Goal: Use online tool/utility: Utilize a website feature to perform a specific function

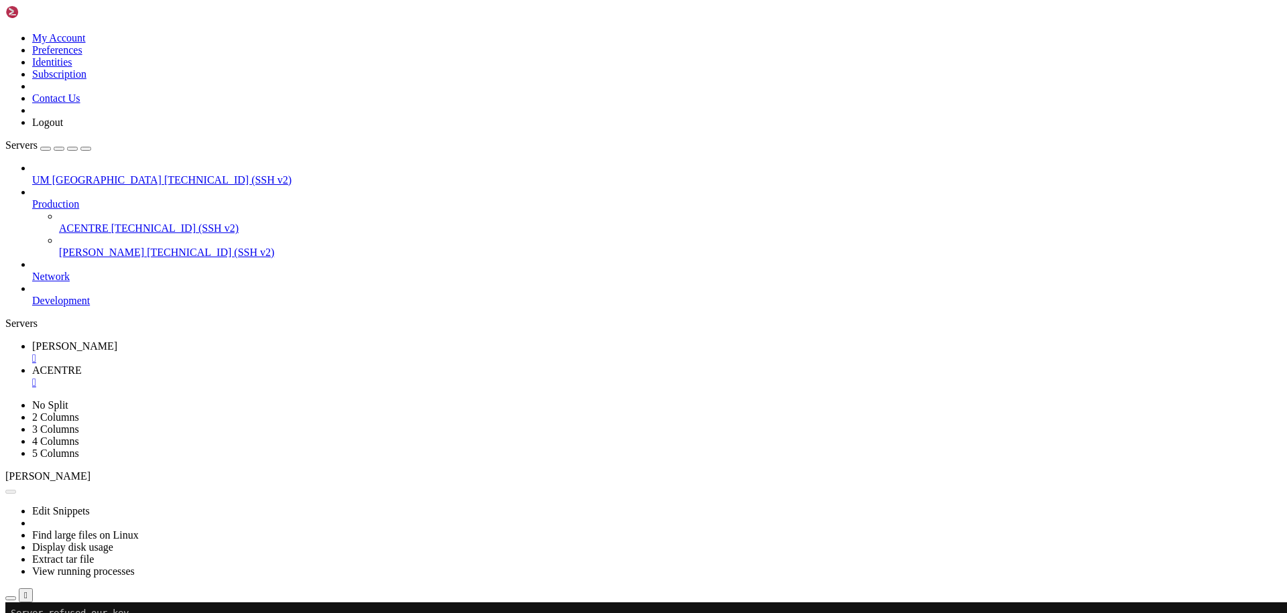
scroll to position [46, 0]
drag, startPoint x: 627, startPoint y: 1227, endPoint x: 510, endPoint y: 1217, distance: 117.7
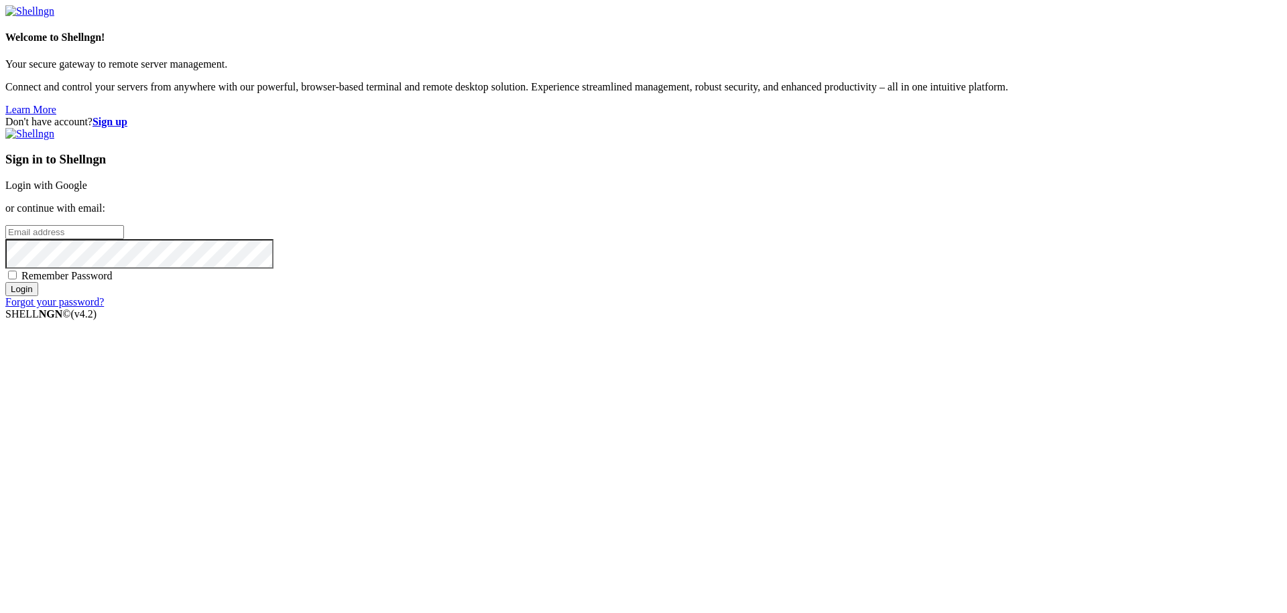
type input "edu"
click at [87, 191] on link "Login with Google" at bounding box center [46, 185] width 82 height 11
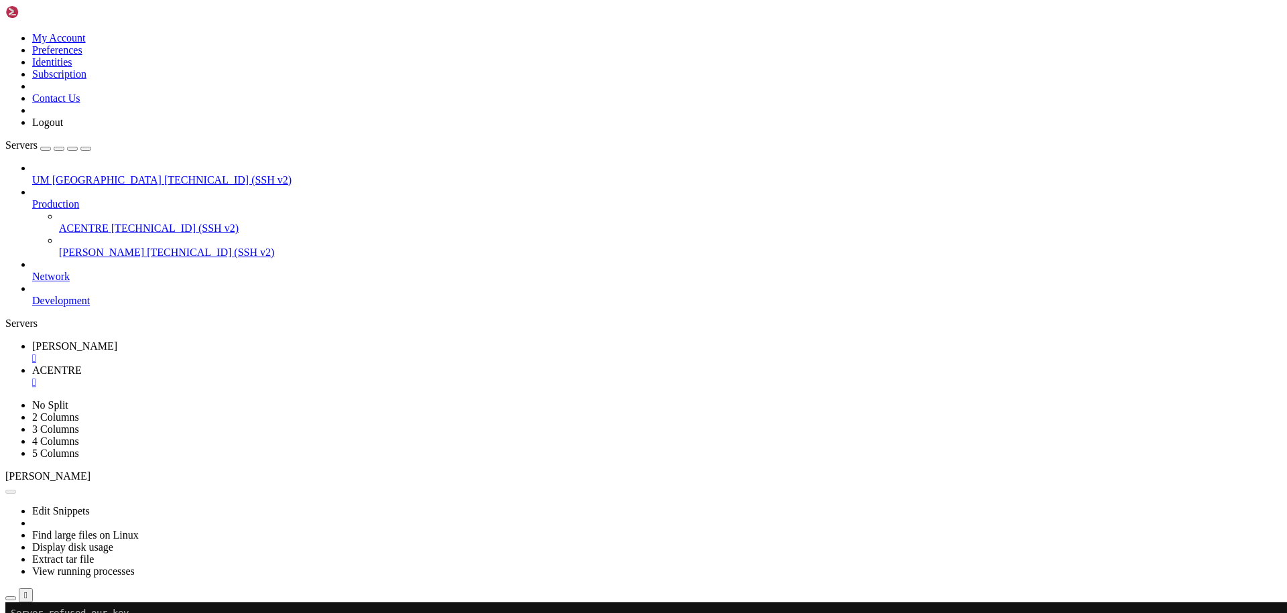
scroll to position [46, 0]
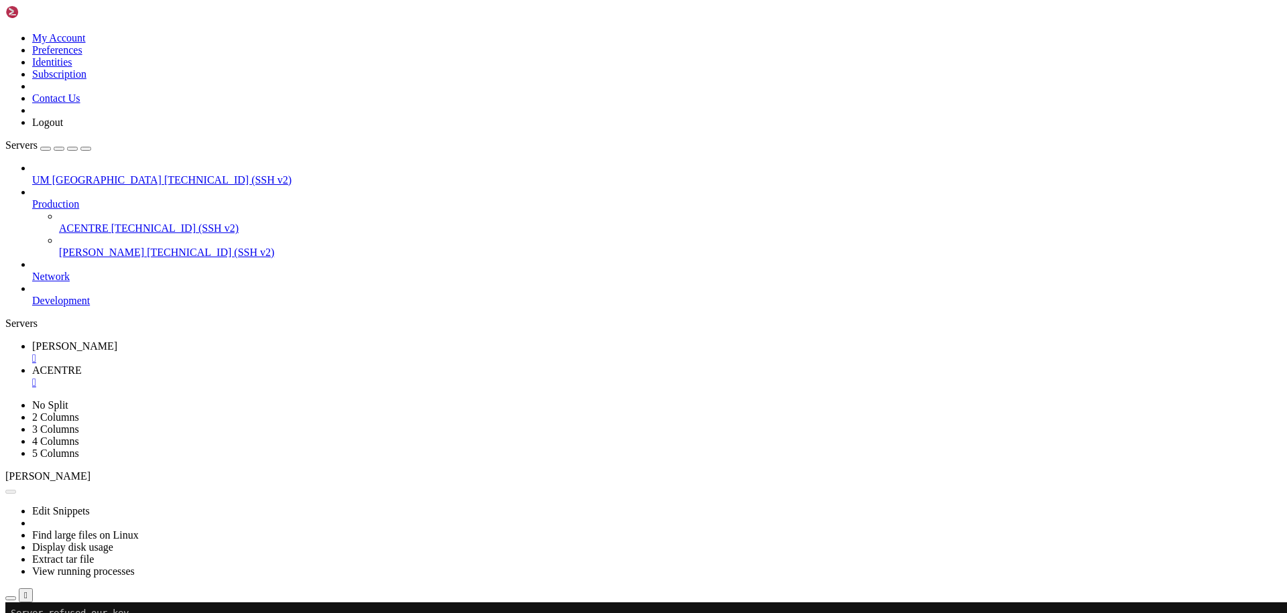
scroll to position [91, 0]
drag, startPoint x: 743, startPoint y: 1255, endPoint x: 602, endPoint y: 1157, distance: 172.0
drag, startPoint x: 226, startPoint y: 1390, endPoint x: 11, endPoint y: 1311, distance: 228.6
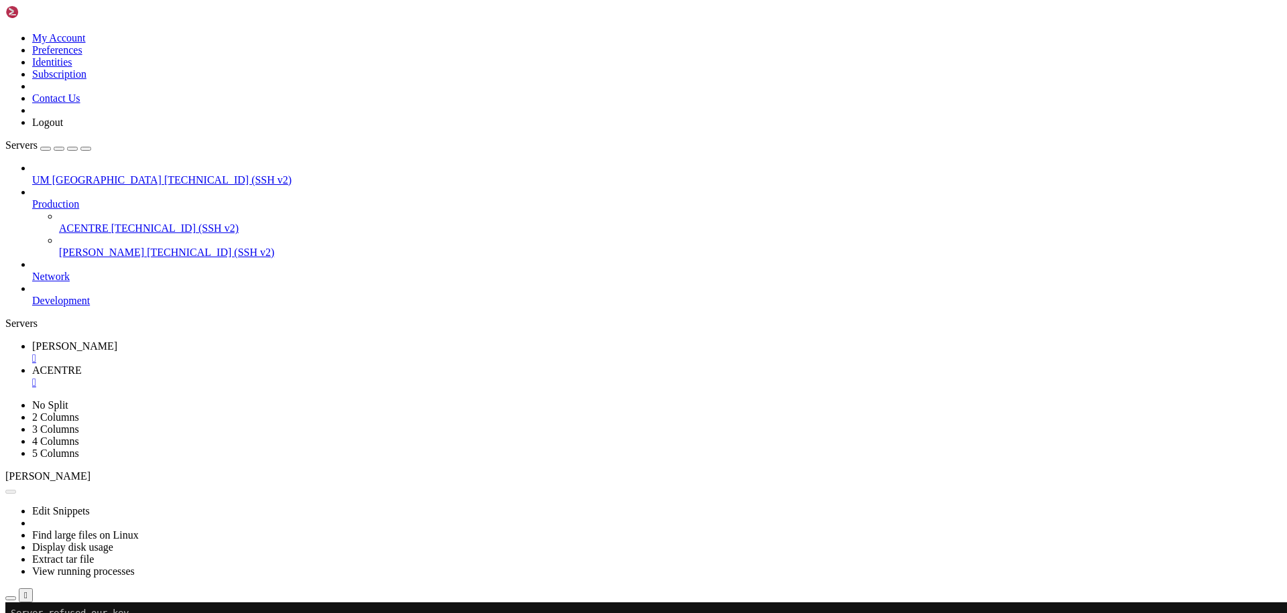
drag, startPoint x: 43, startPoint y: 1327, endPoint x: 13, endPoint y: 1306, distance: 36.1
copy div "ysql> CALL mysql.rds_drop_user('admin', '[TECHNICAL_ID]'); ERROR 1370 (42000): …"
drag, startPoint x: 769, startPoint y: 1146, endPoint x: 633, endPoint y: 1130, distance: 137.0
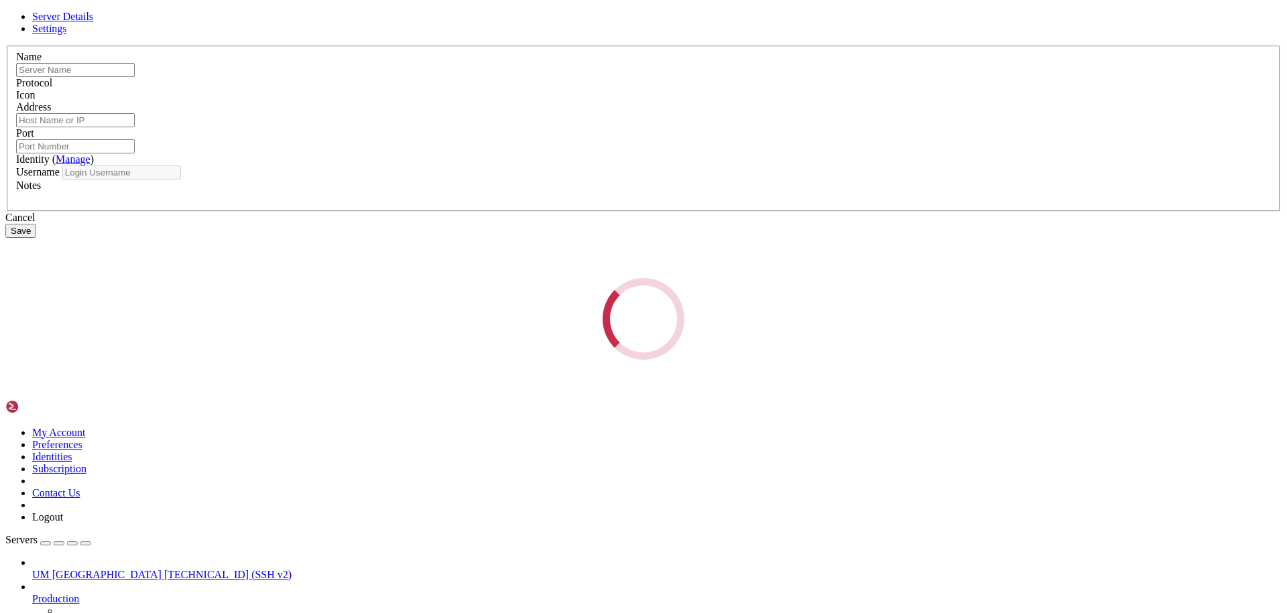
type input "ACENTRE"
type input "[TECHNICAL_ID]"
type input "22"
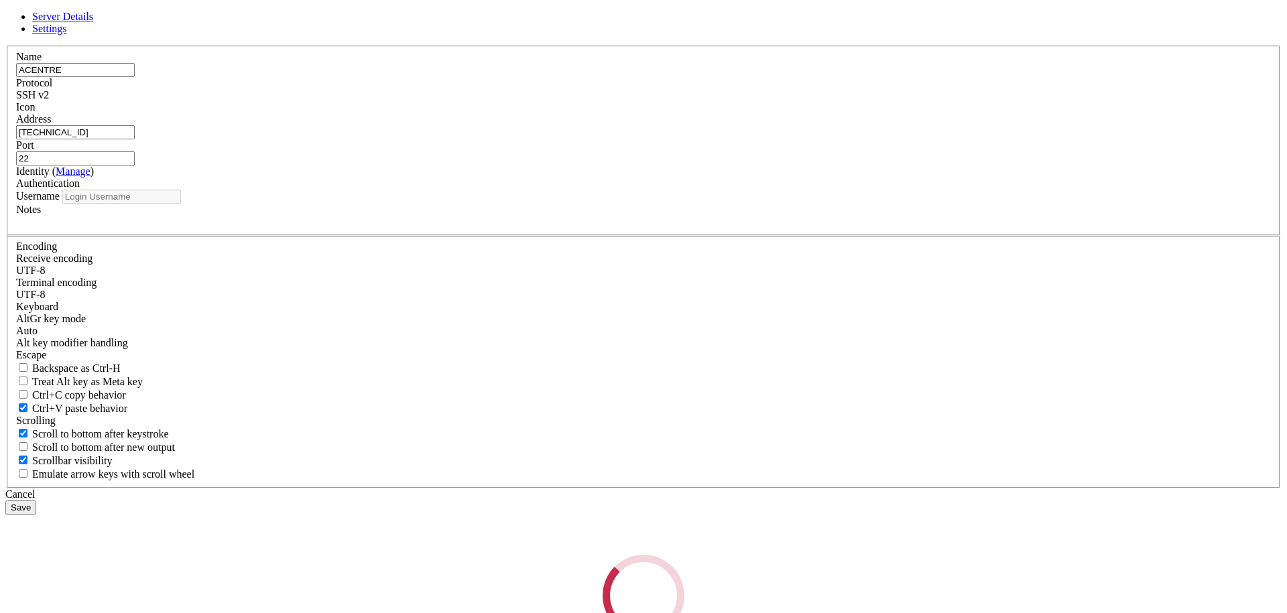
type input "ubuntu"
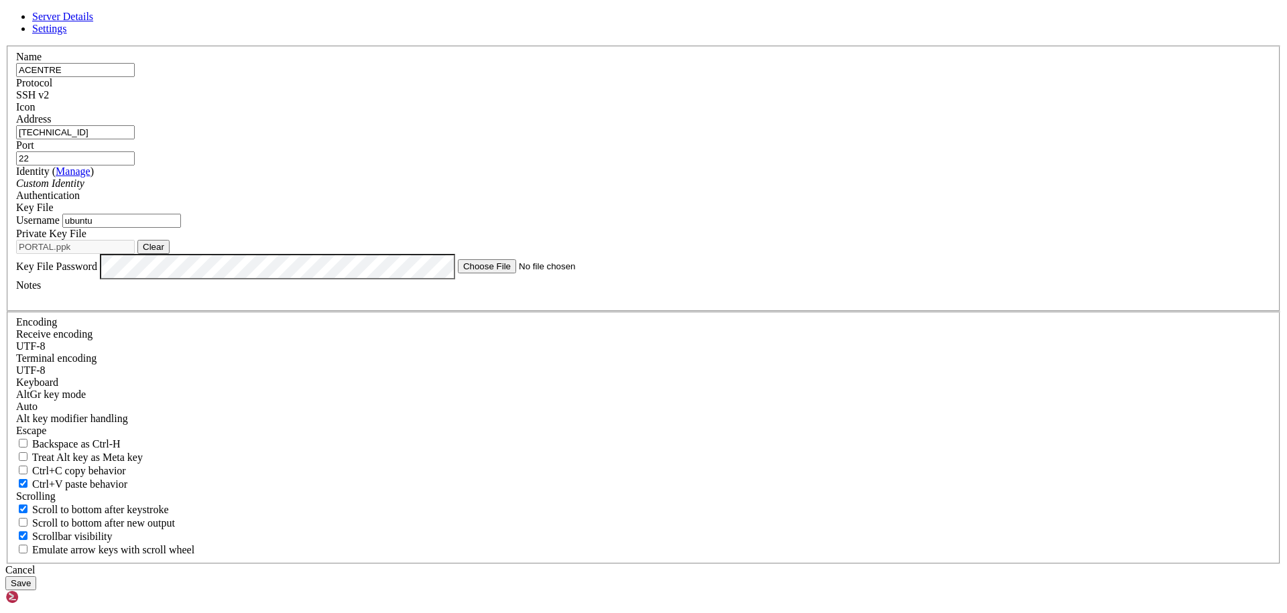
click at [135, 139] on input "[TECHNICAL_ID]" at bounding box center [75, 132] width 119 height 14
click at [181, 228] on input "ubuntu" at bounding box center [121, 221] width 119 height 14
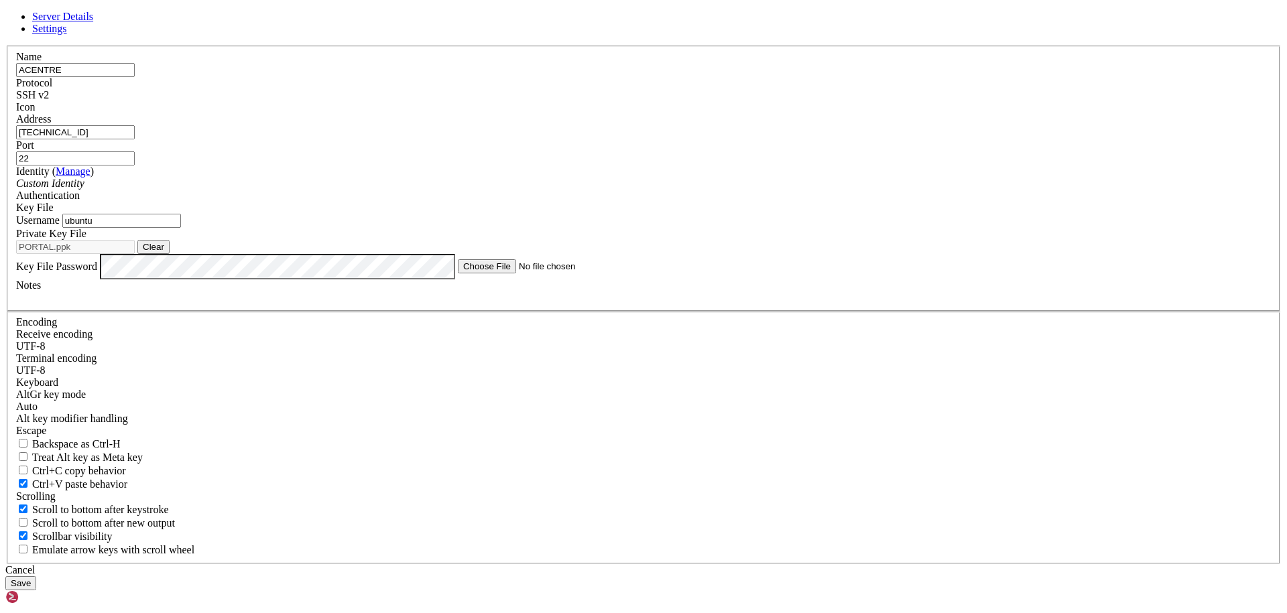
click at [725, 564] on div "Cancel" at bounding box center [643, 570] width 1276 height 12
